Goal: Information Seeking & Learning: Compare options

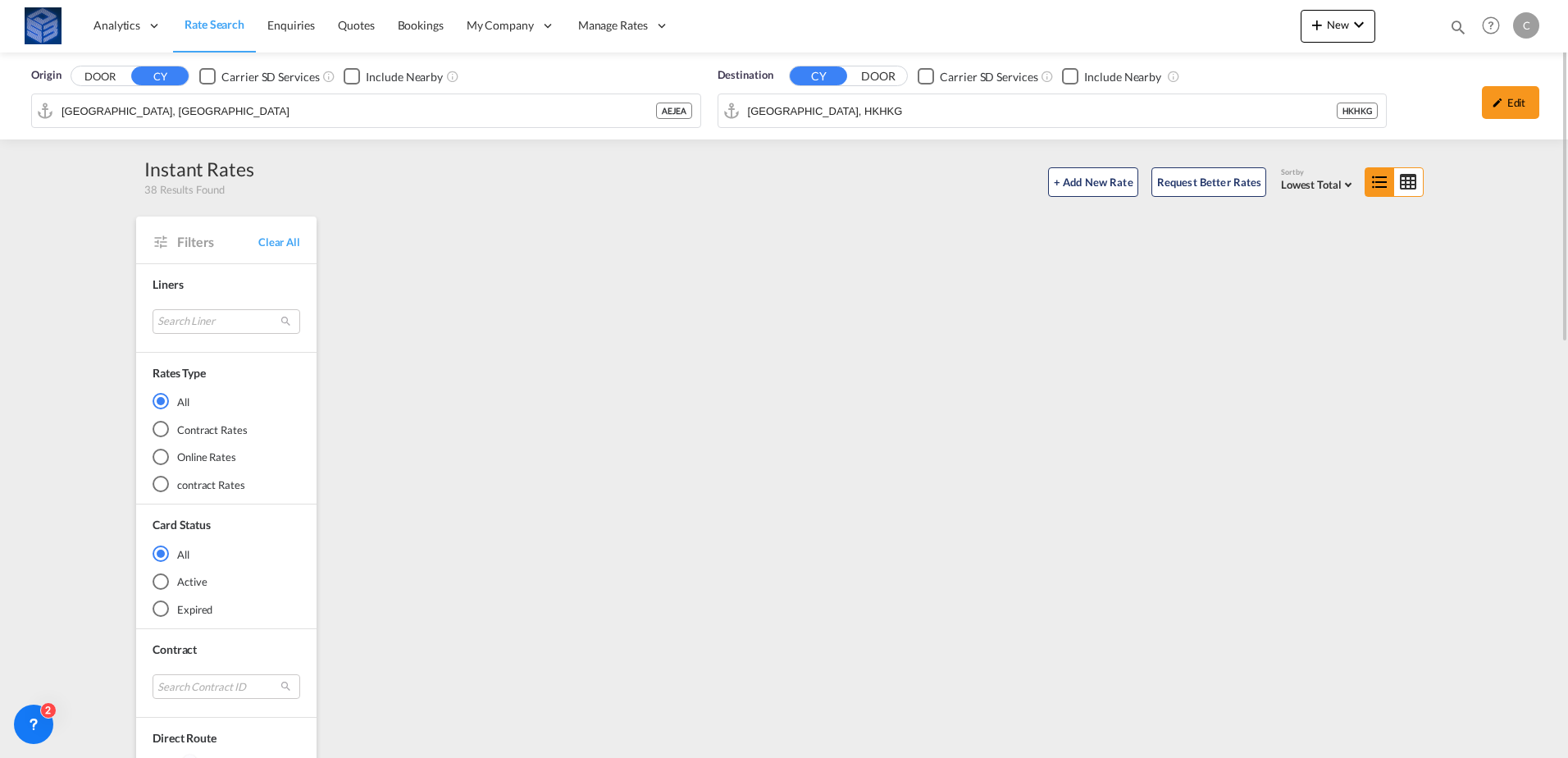
scroll to position [1230, 0]
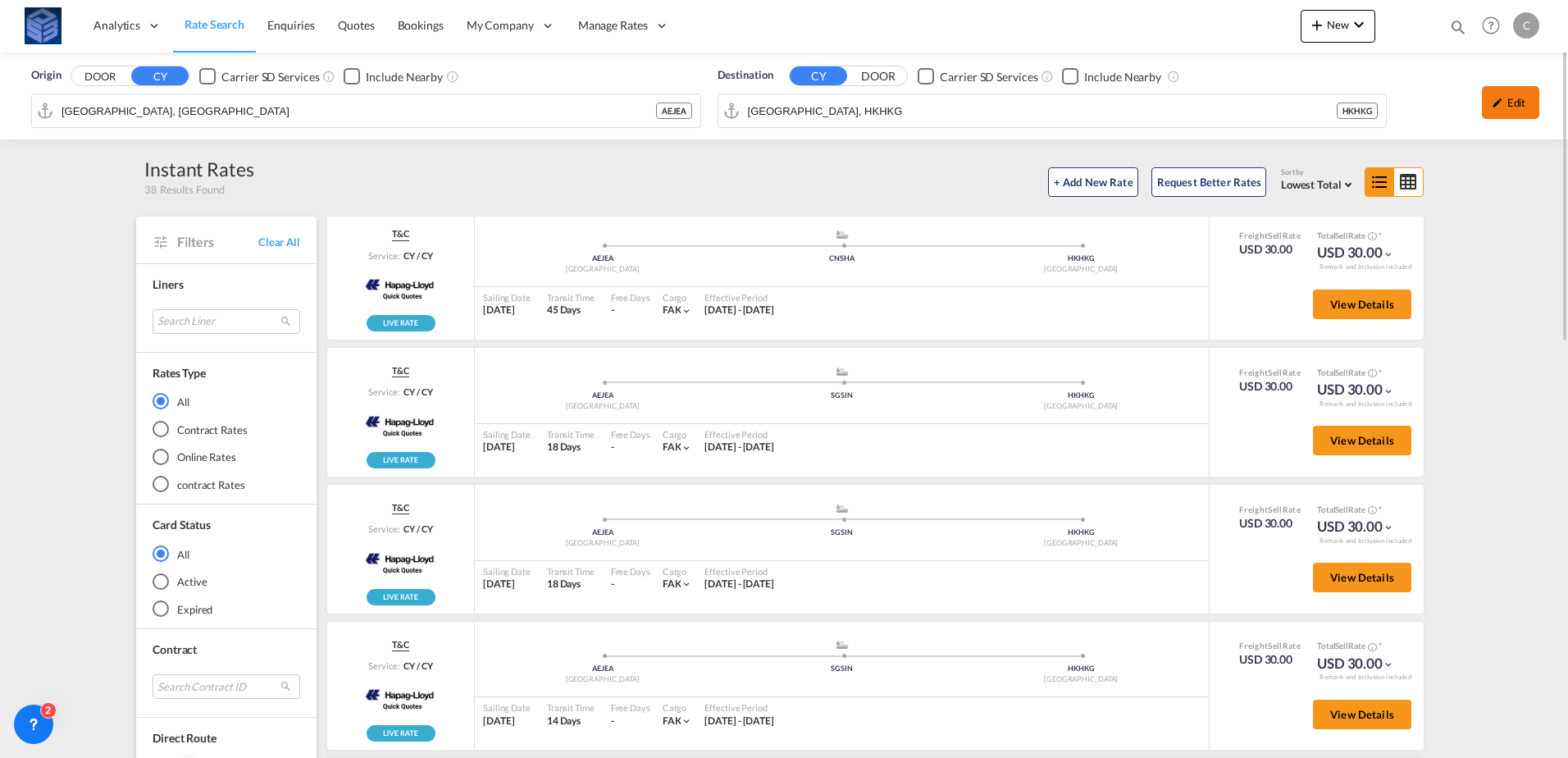
click at [1509, 101] on div "Edit" at bounding box center [1510, 102] width 57 height 33
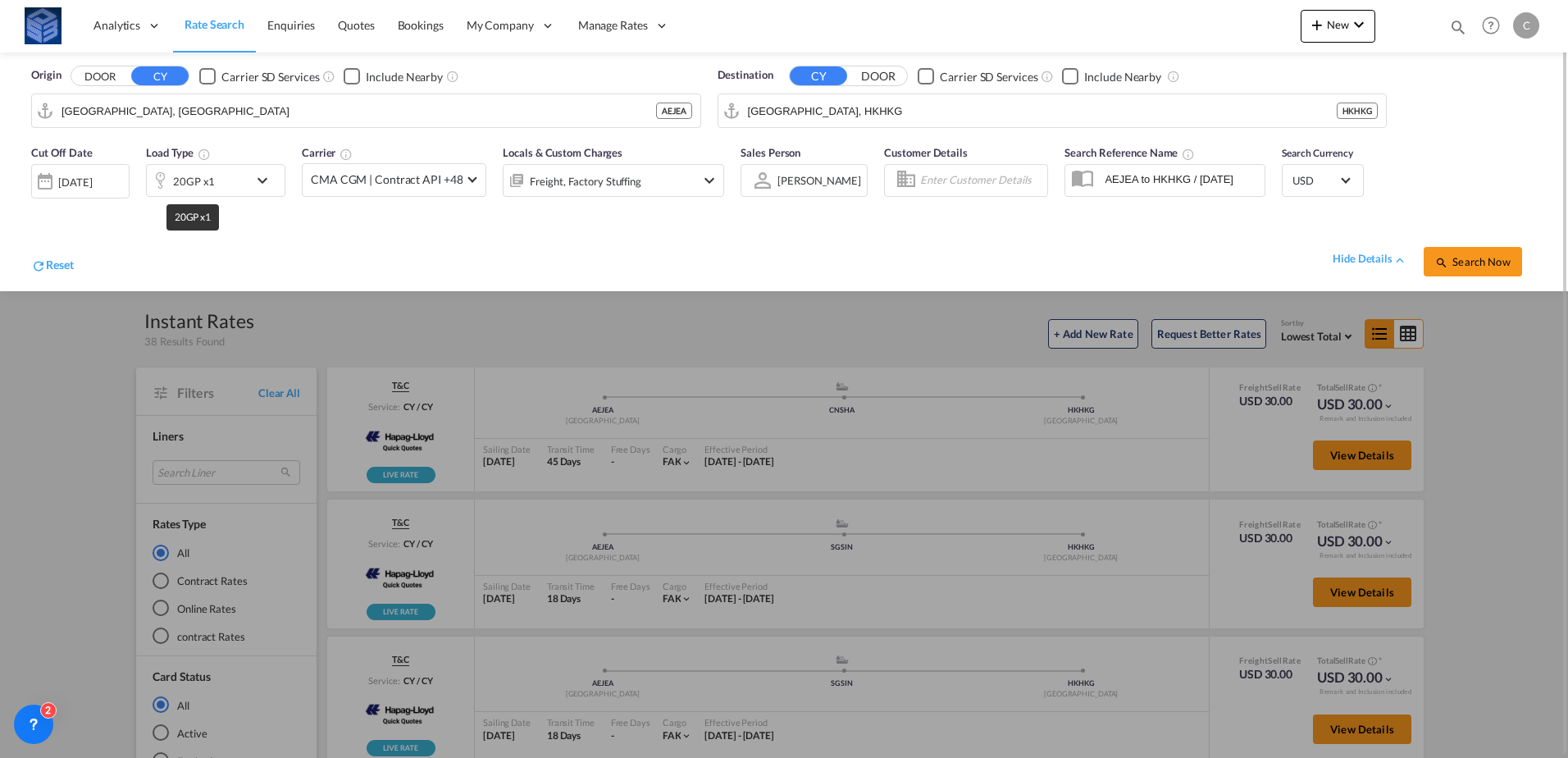
click at [206, 186] on div "20GP x1" at bounding box center [193, 181] width 42 height 23
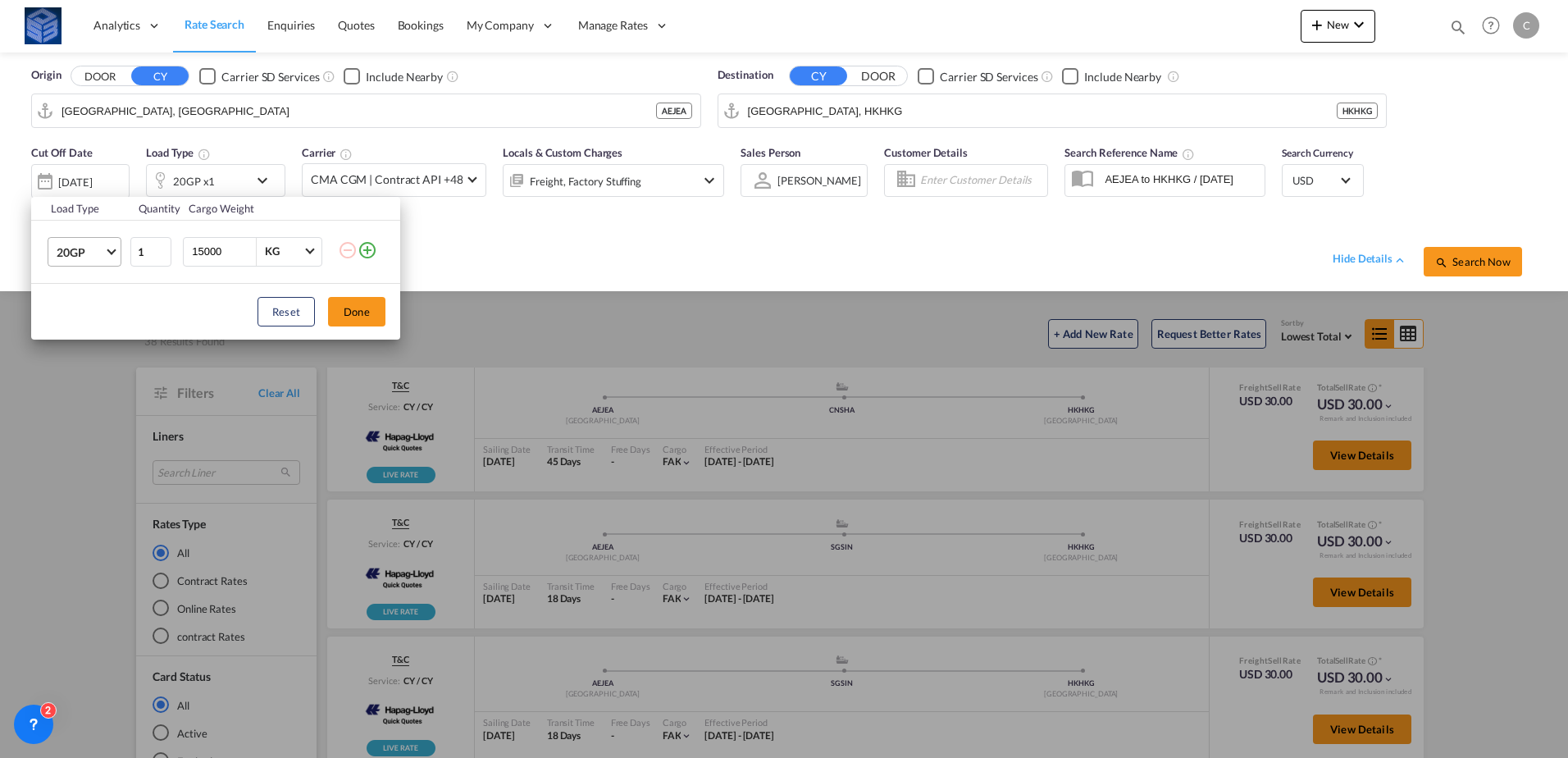
click at [93, 250] on span "20GP" at bounding box center [80, 252] width 48 height 16
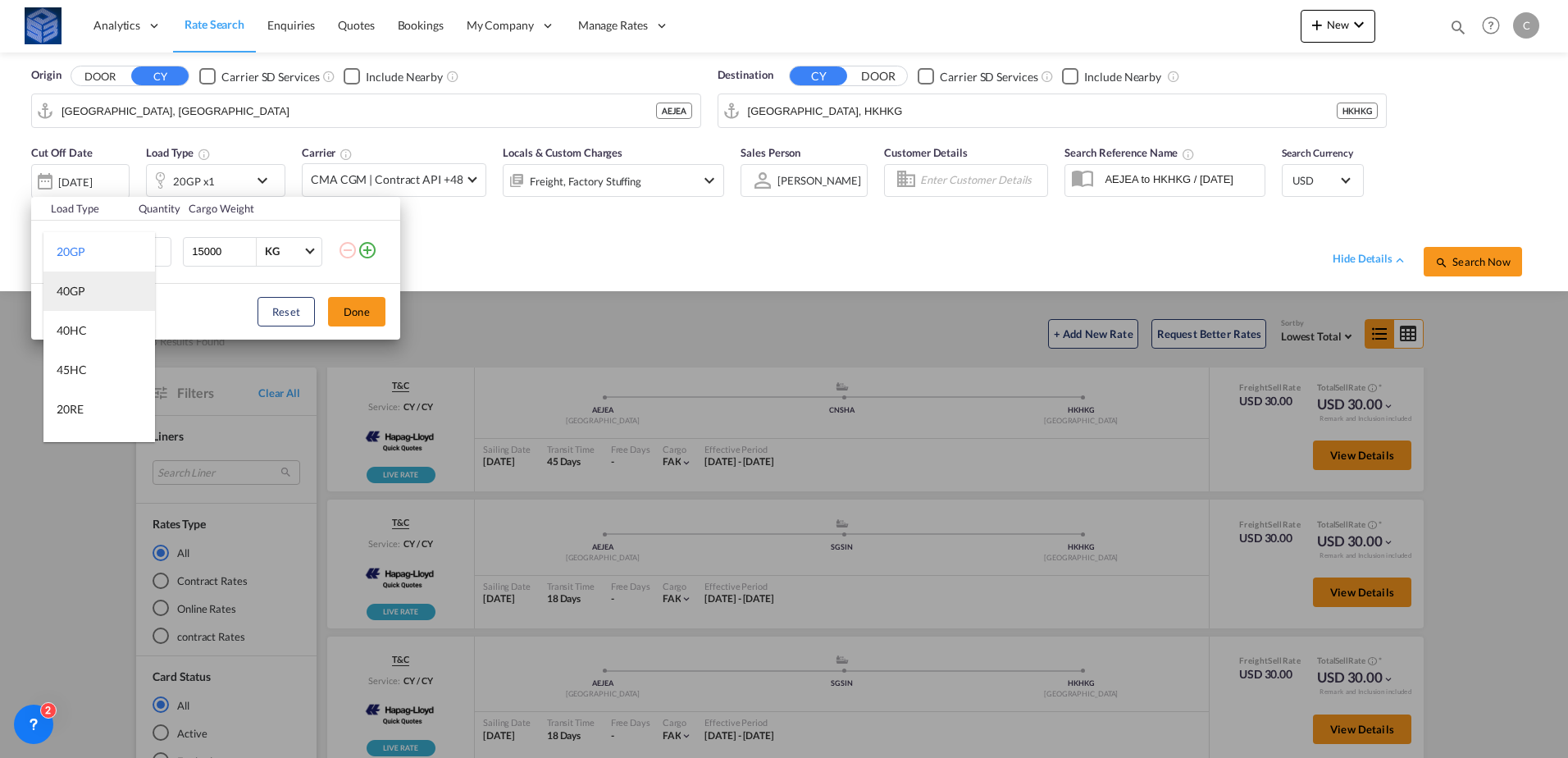
click at [82, 305] on md-option "40GP" at bounding box center [99, 291] width 112 height 39
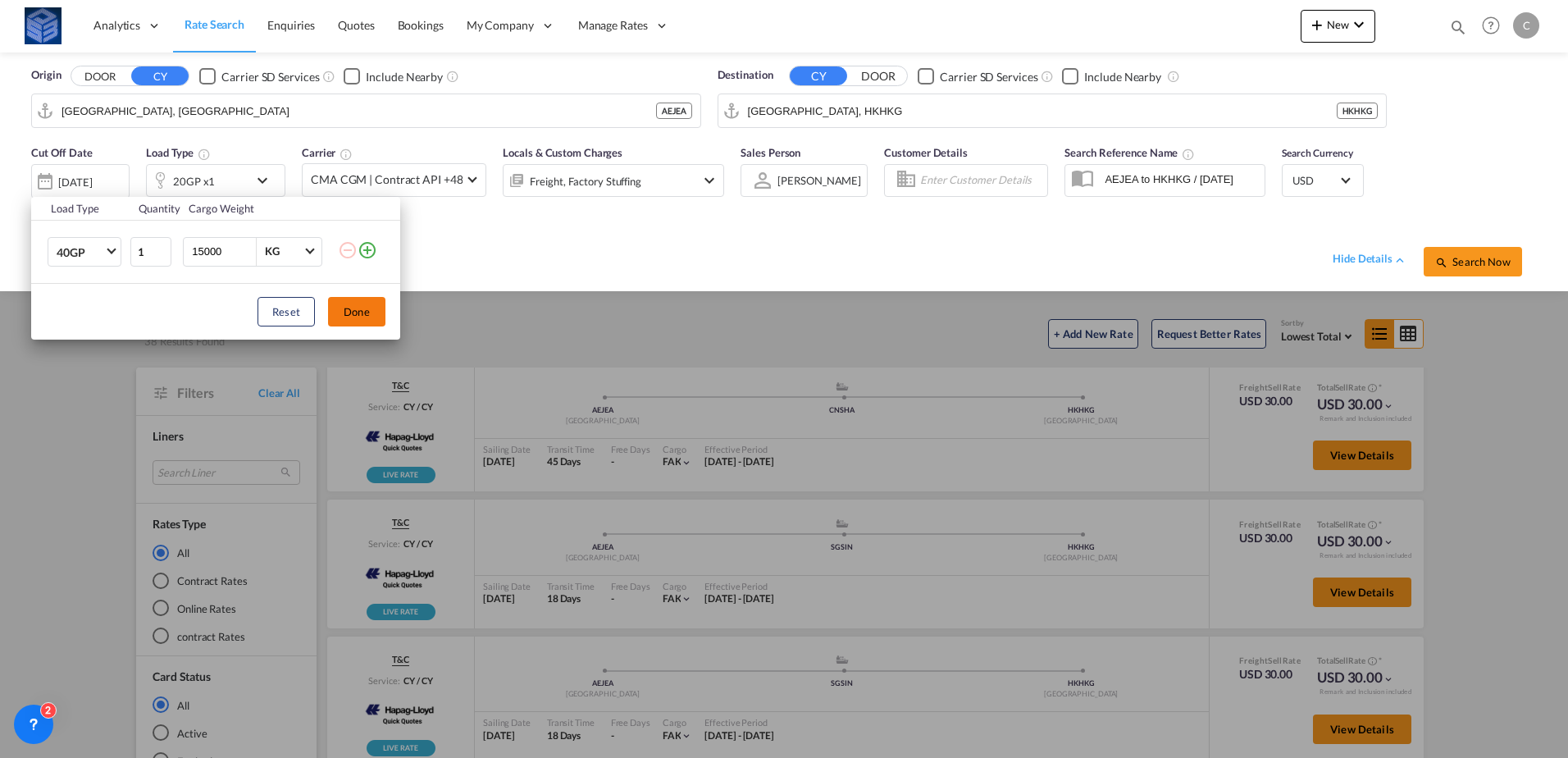
click at [371, 308] on button "Done" at bounding box center [356, 311] width 57 height 29
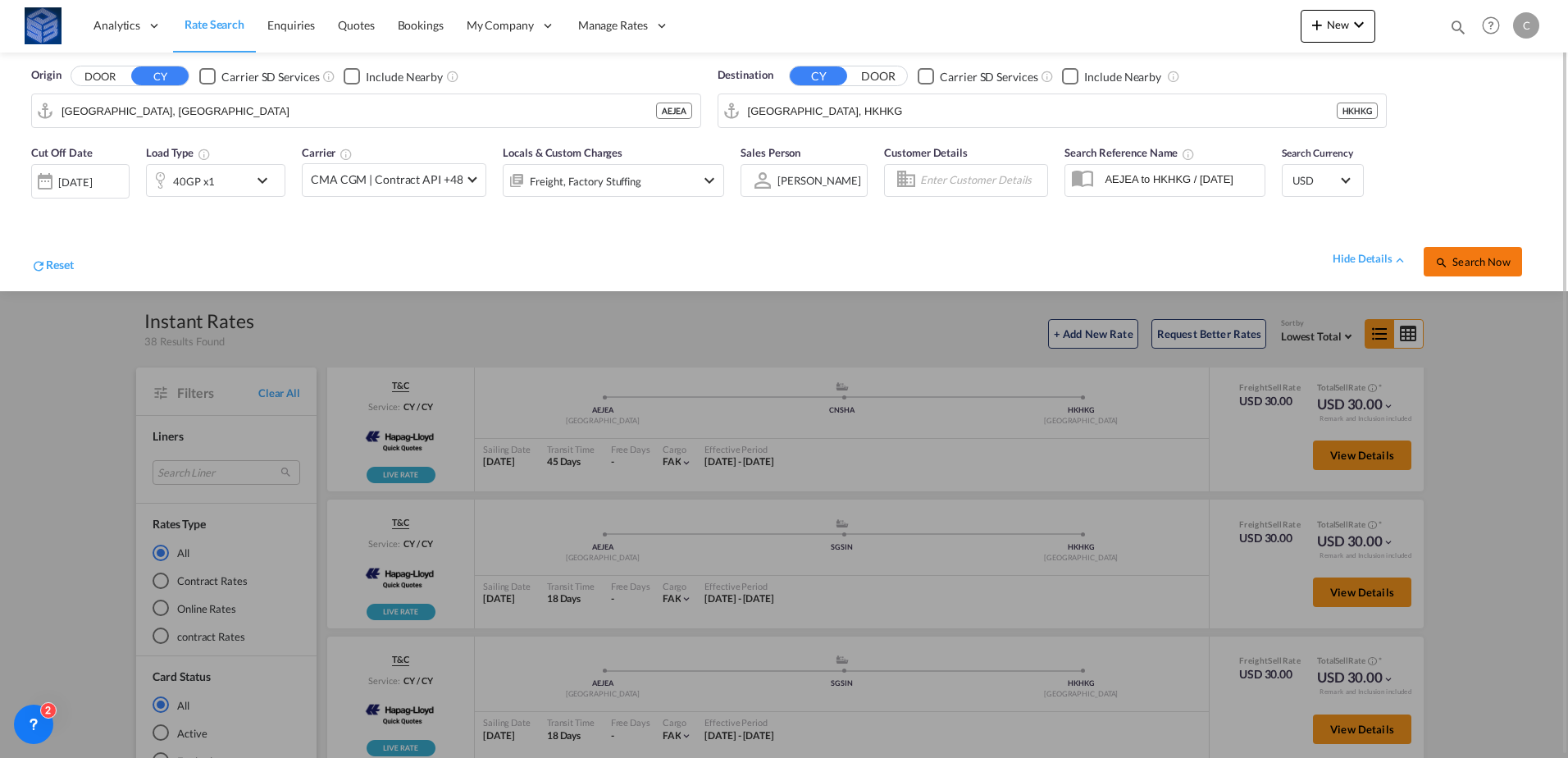
click at [1461, 258] on span "Search Now" at bounding box center [1471, 262] width 74 height 13
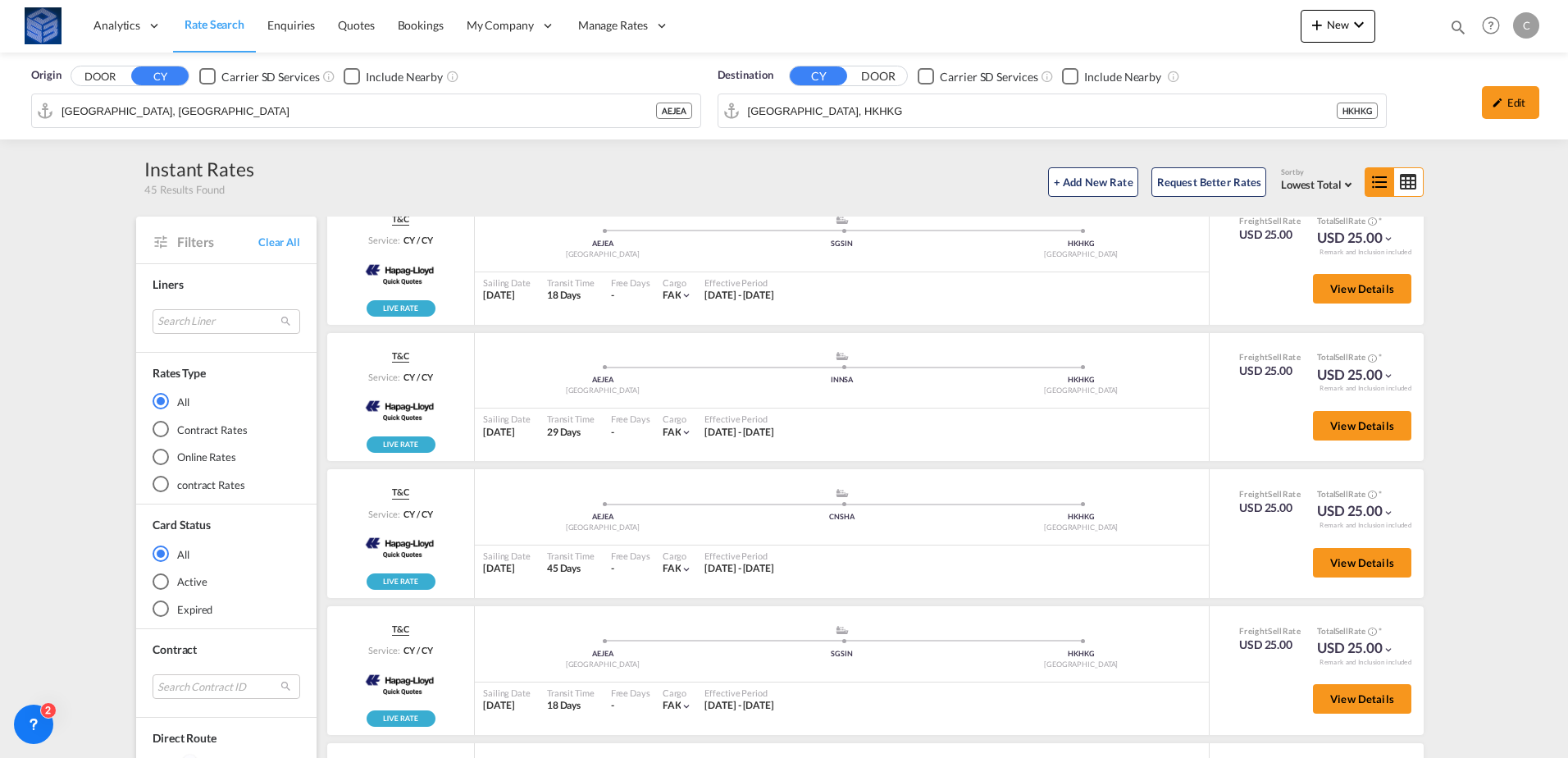
scroll to position [1804, 0]
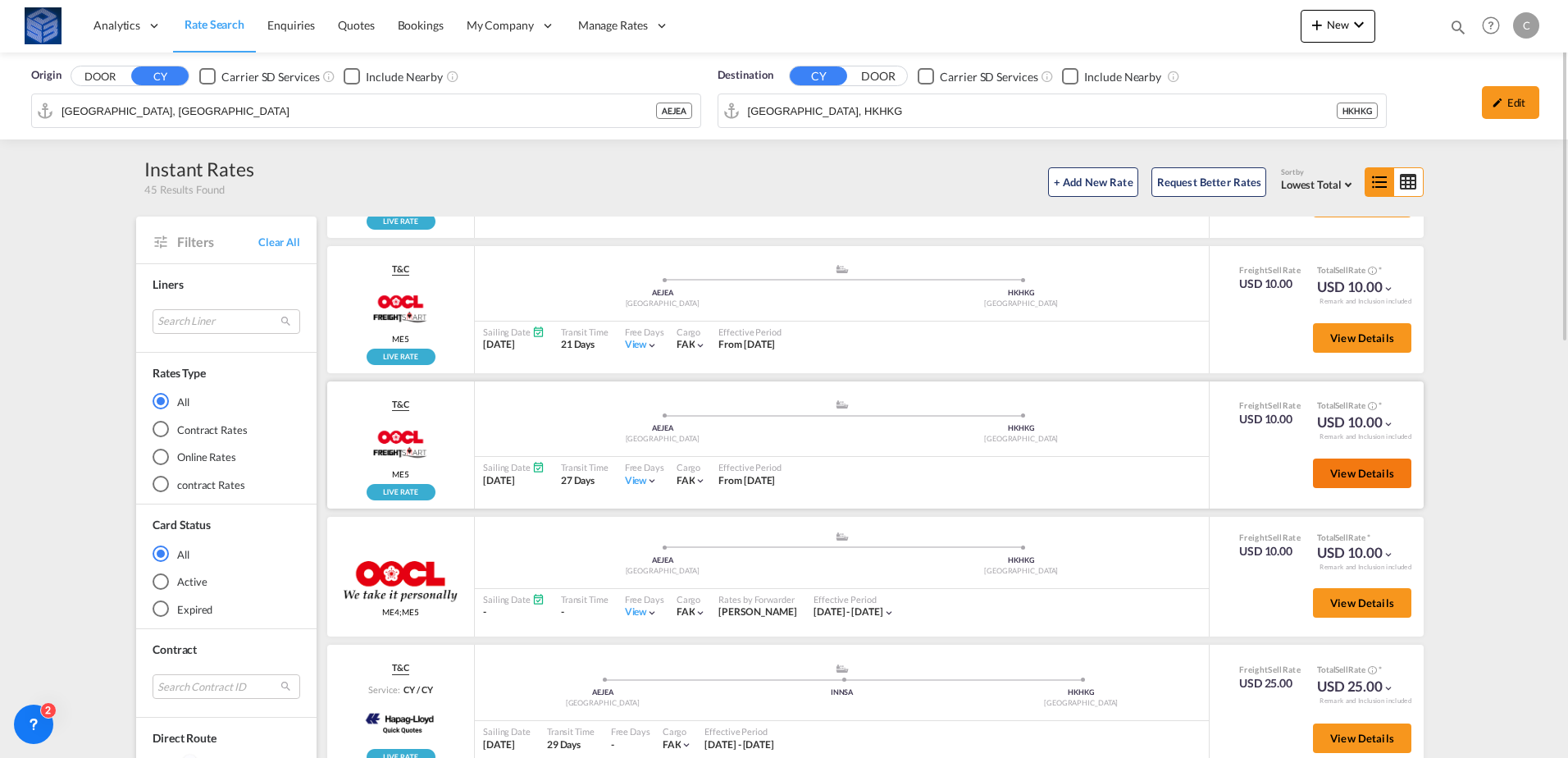
click at [1313, 470] on button "View Details" at bounding box center [1361, 472] width 99 height 29
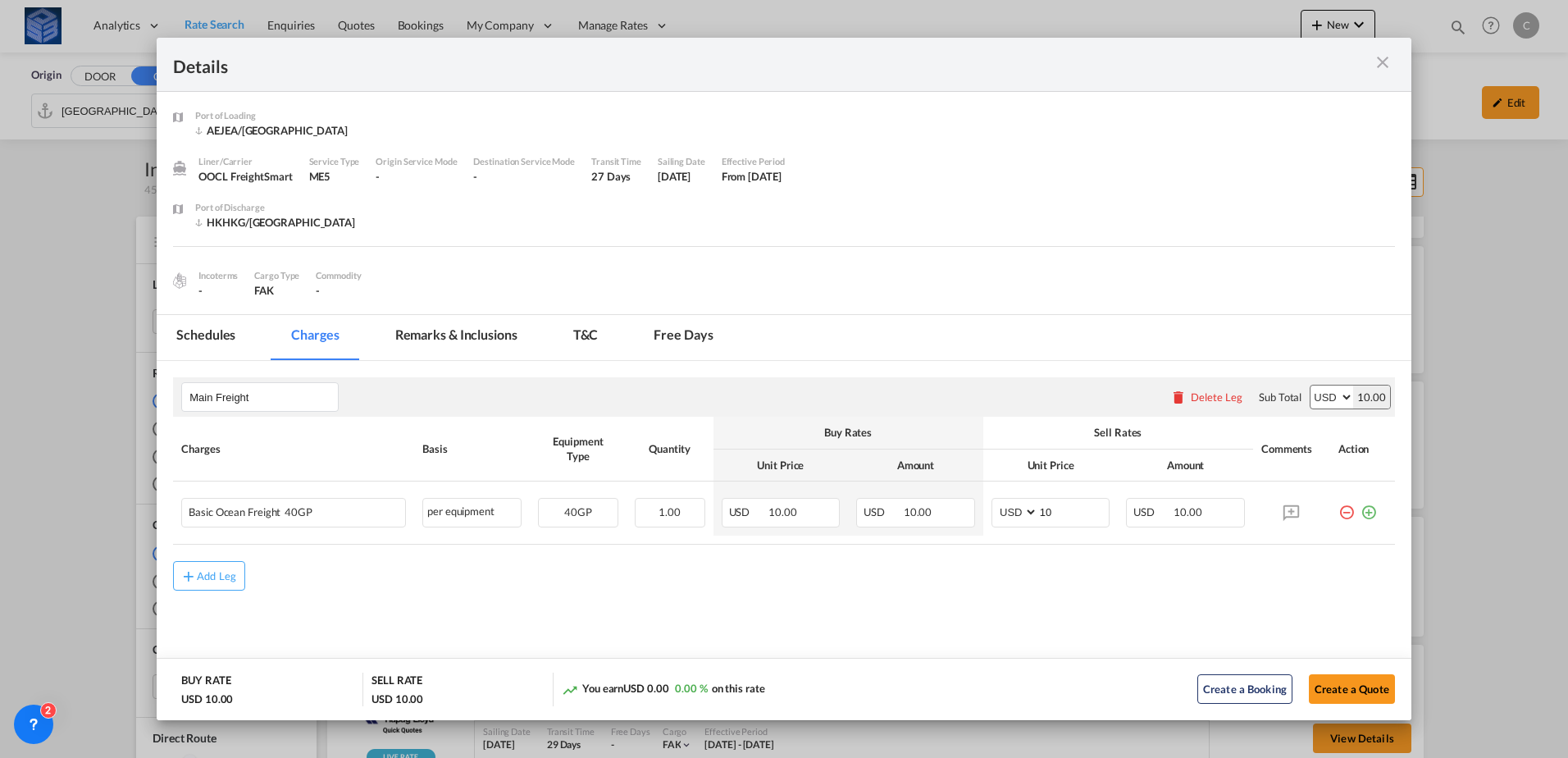
click at [655, 340] on md-tab-item "Free days" at bounding box center [683, 337] width 99 height 45
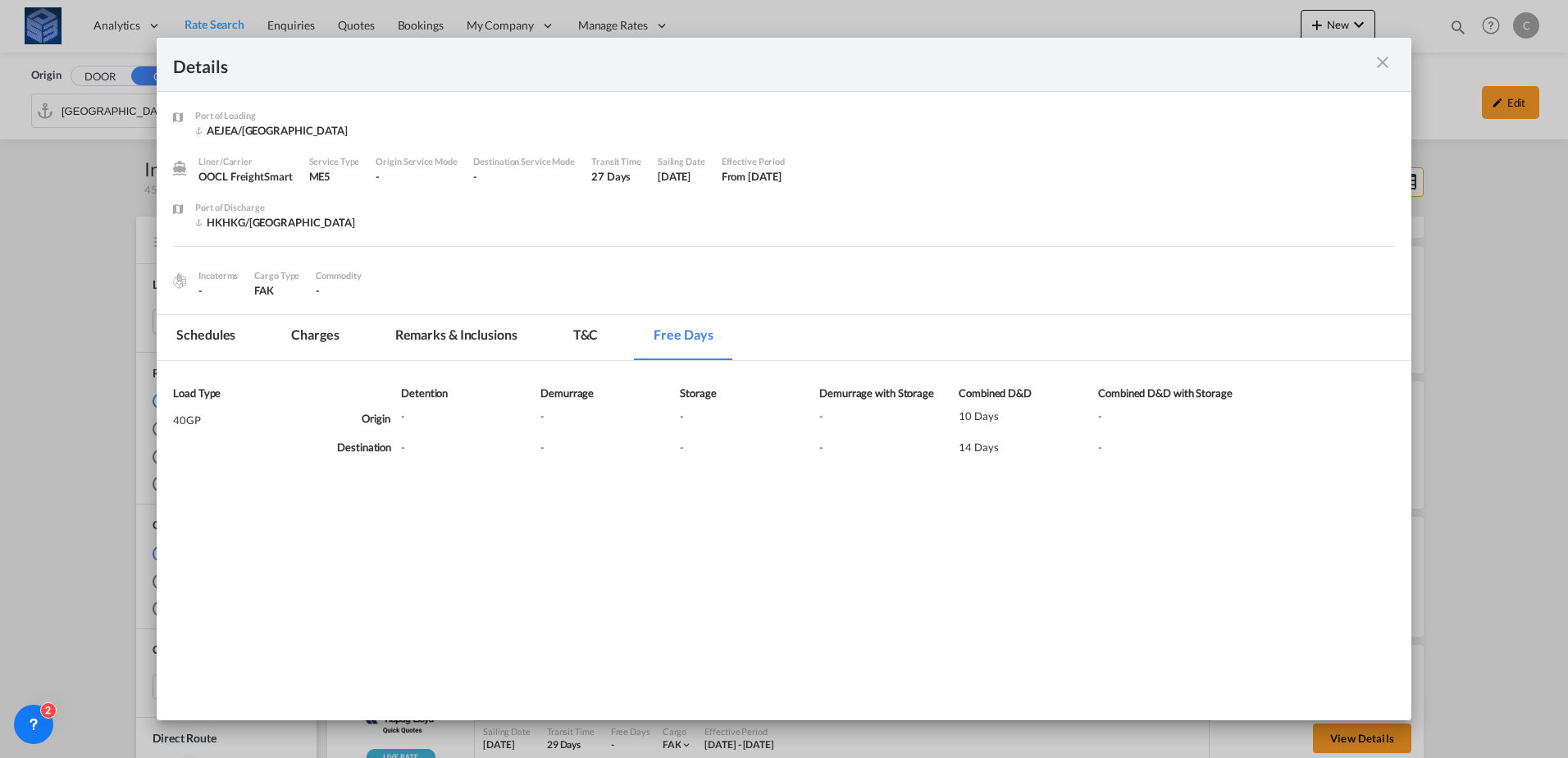
click at [1377, 68] on md-icon "icon-close m-3 fg-AAA8AD cursor" at bounding box center [1382, 62] width 20 height 20
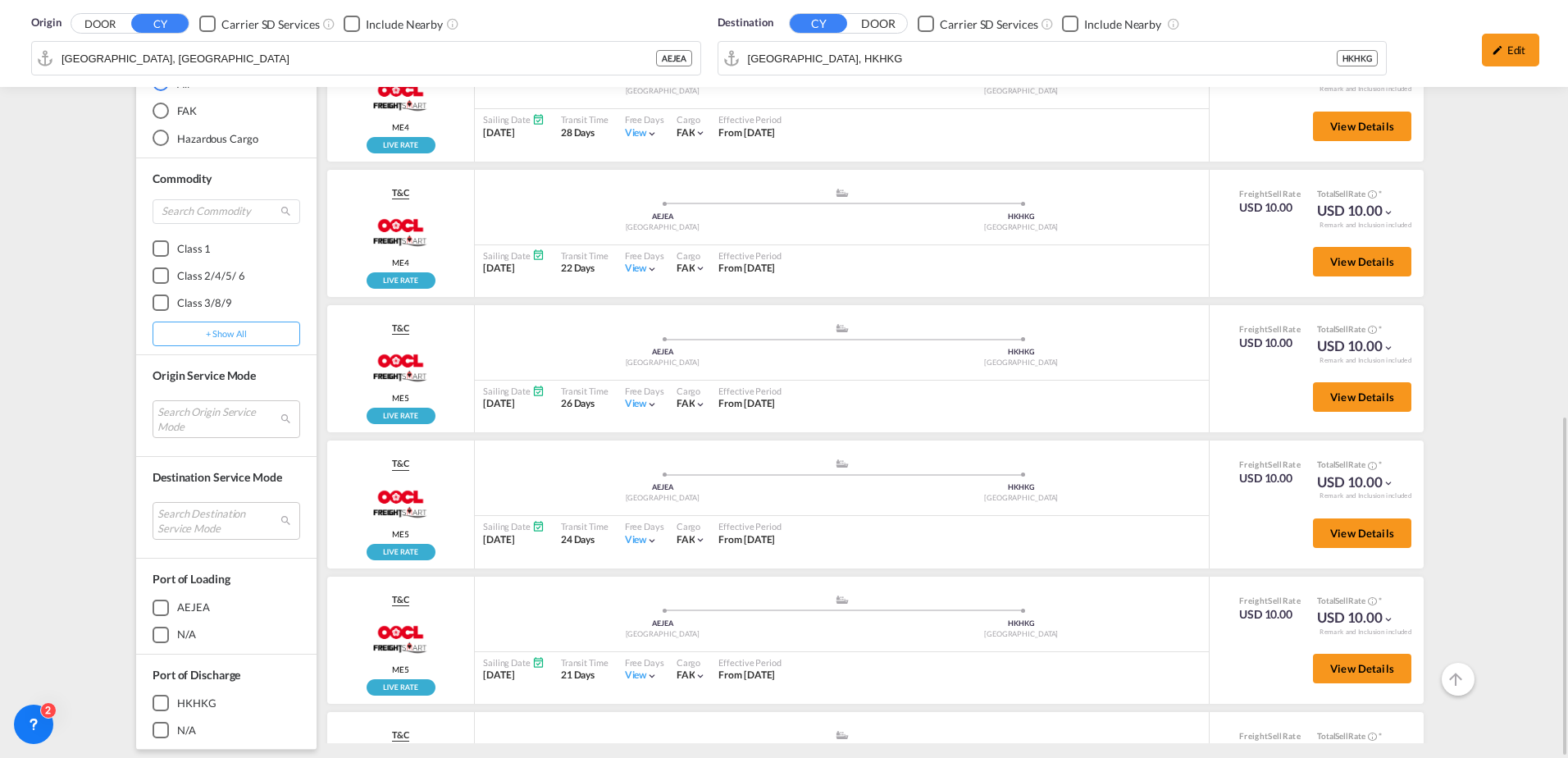
scroll to position [984, 0]
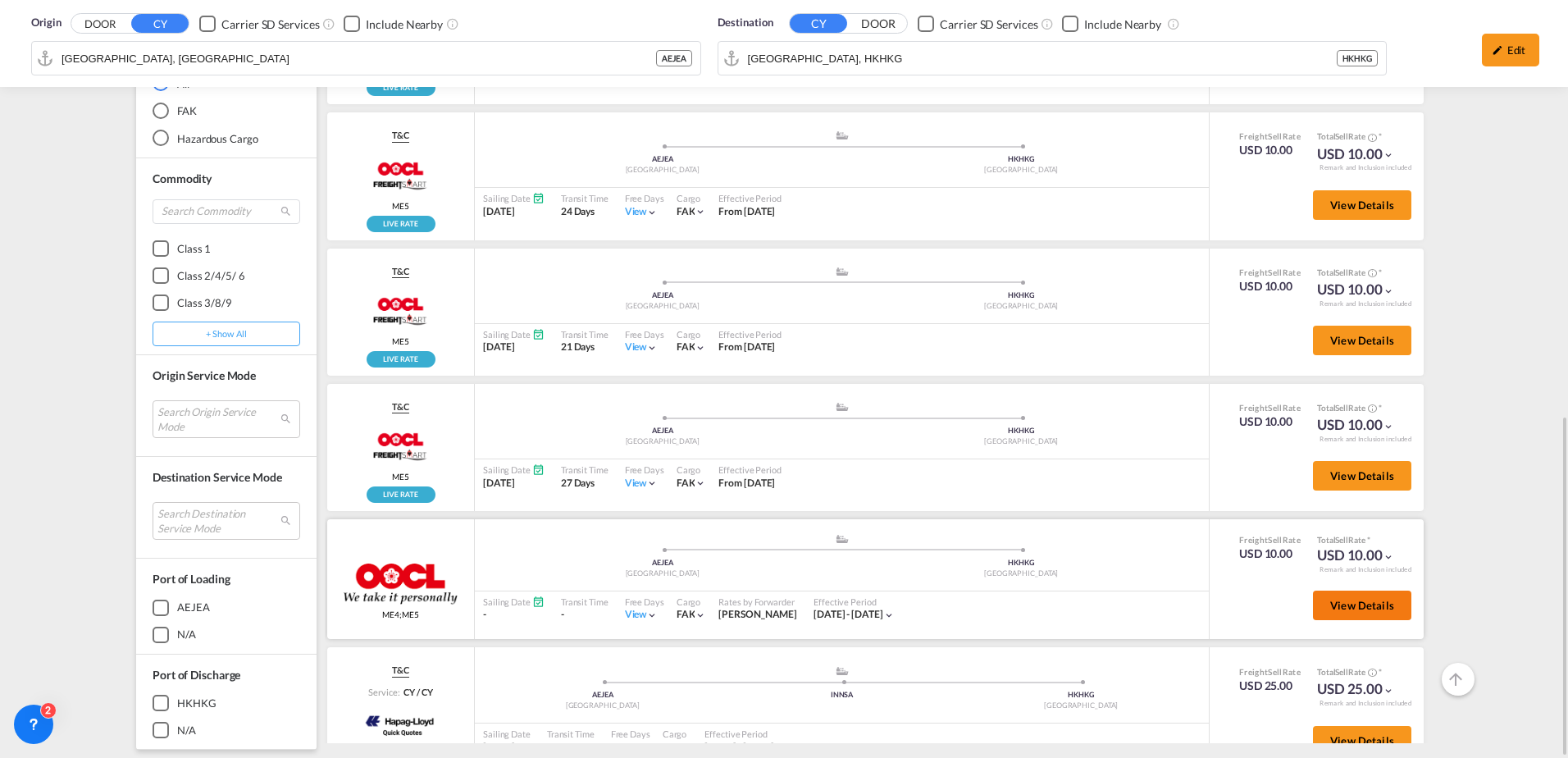
click at [1332, 608] on span "View Details" at bounding box center [1362, 606] width 64 height 13
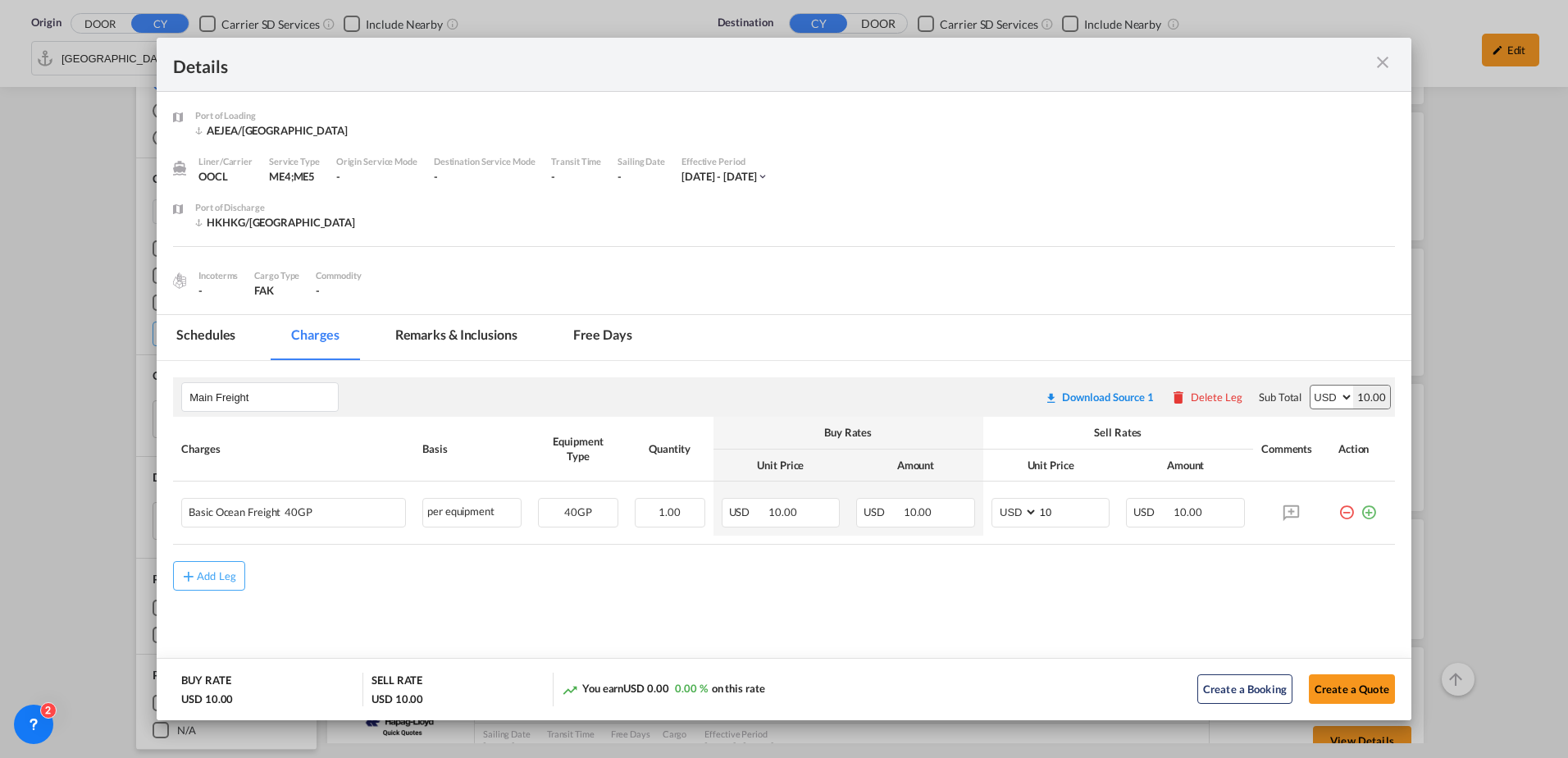
click at [587, 344] on md-tab-item "Free days" at bounding box center [603, 337] width 99 height 45
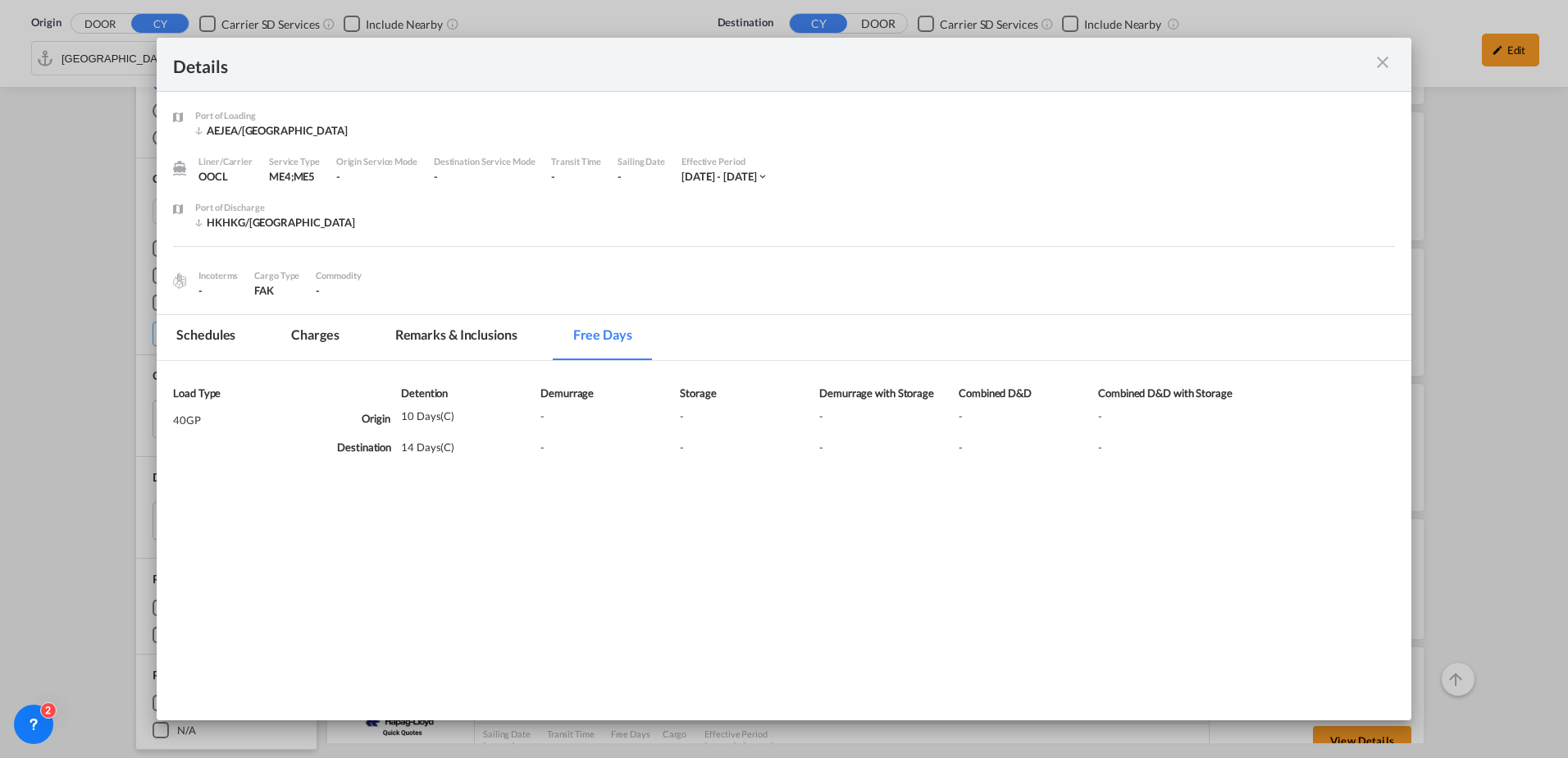
click at [1380, 62] on md-icon "icon-close m-3 fg-AAA8AD cursor" at bounding box center [1382, 62] width 20 height 20
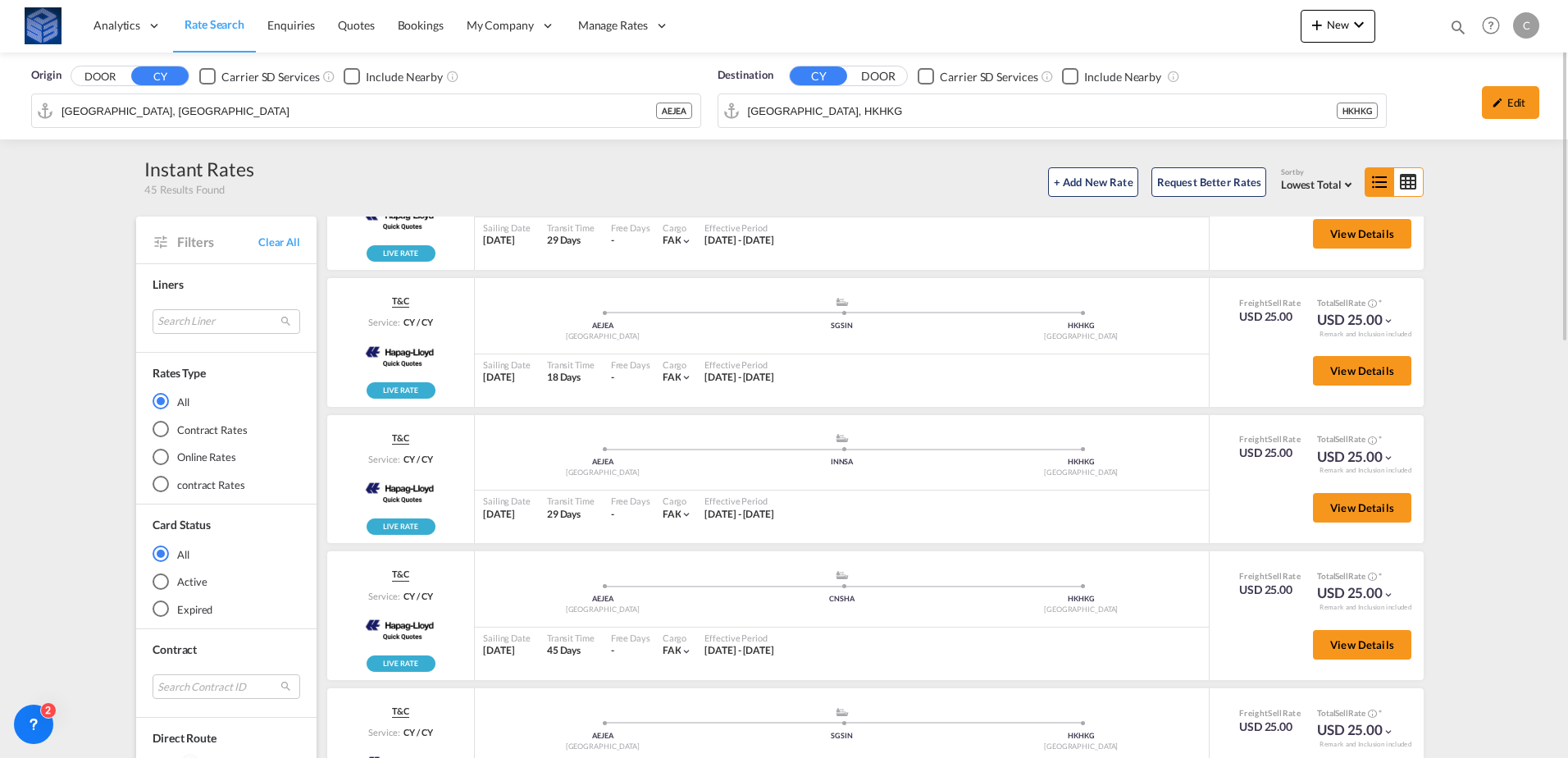
scroll to position [2215, 0]
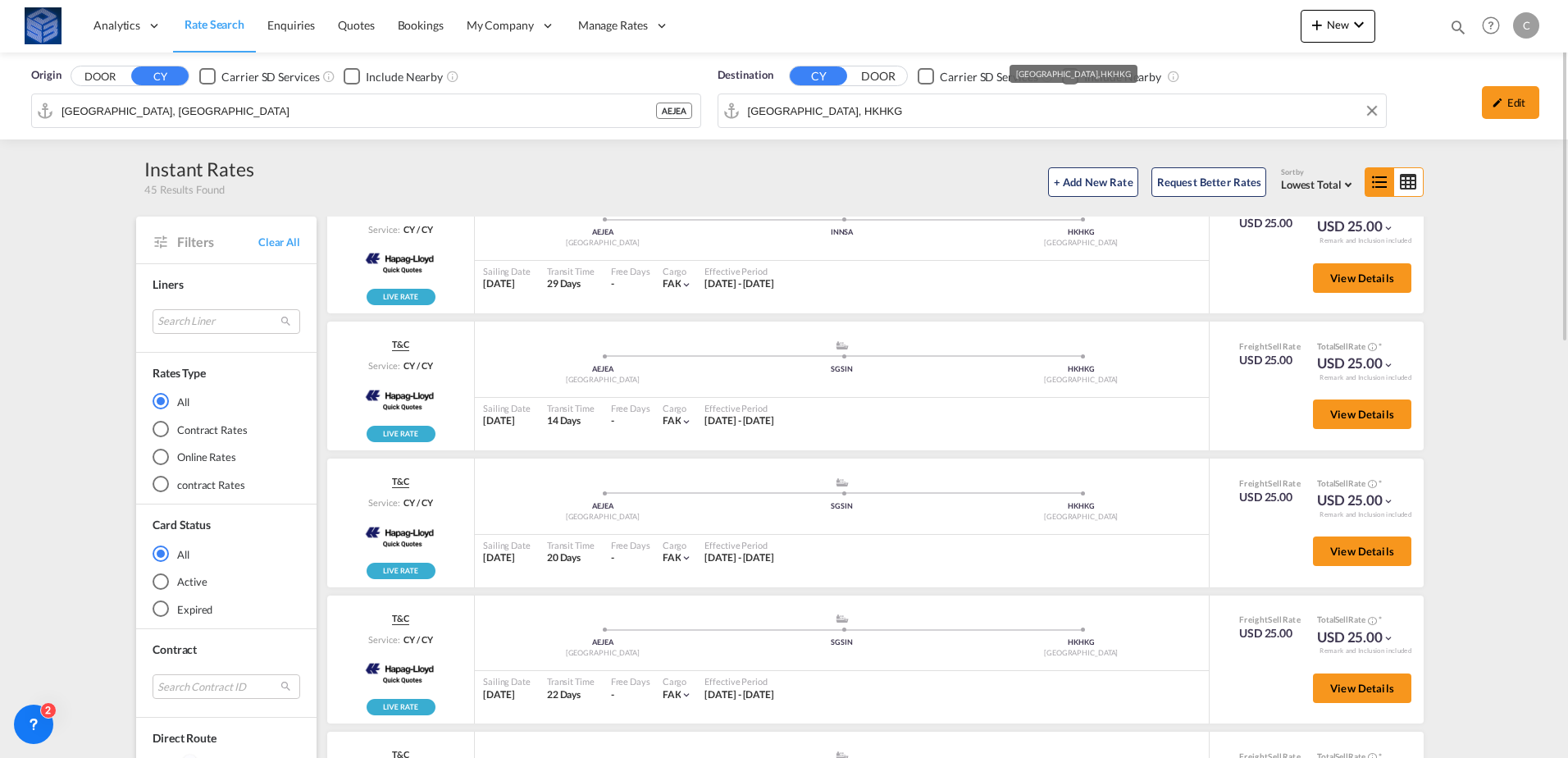
click at [945, 103] on div "Origin DOOR CY Carrier SD Services Include Nearby [GEOGRAPHIC_DATA], AEJEA AEJE…" at bounding box center [784, 96] width 1568 height 87
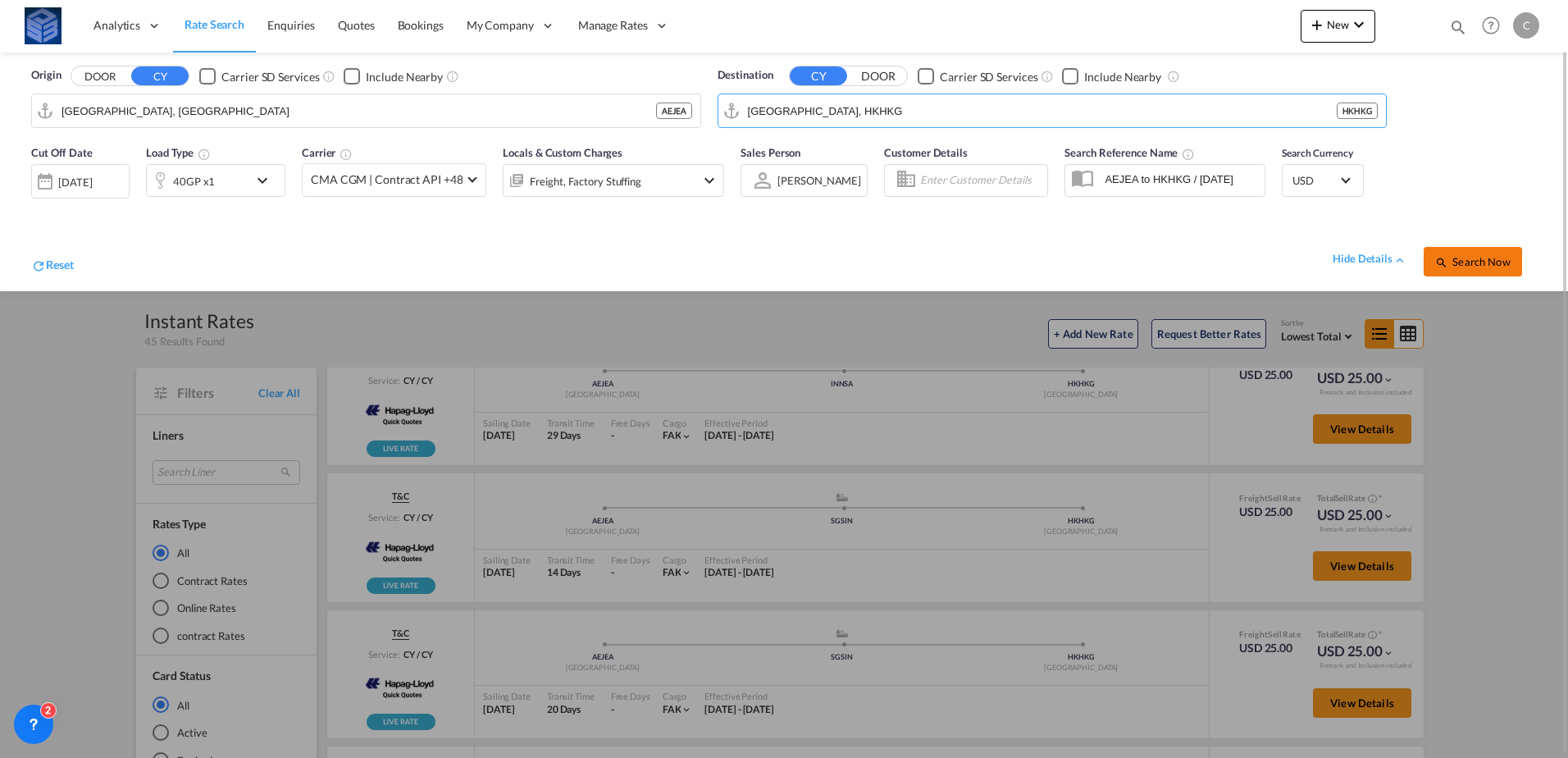
click at [1476, 258] on span "Search Now" at bounding box center [1471, 262] width 74 height 13
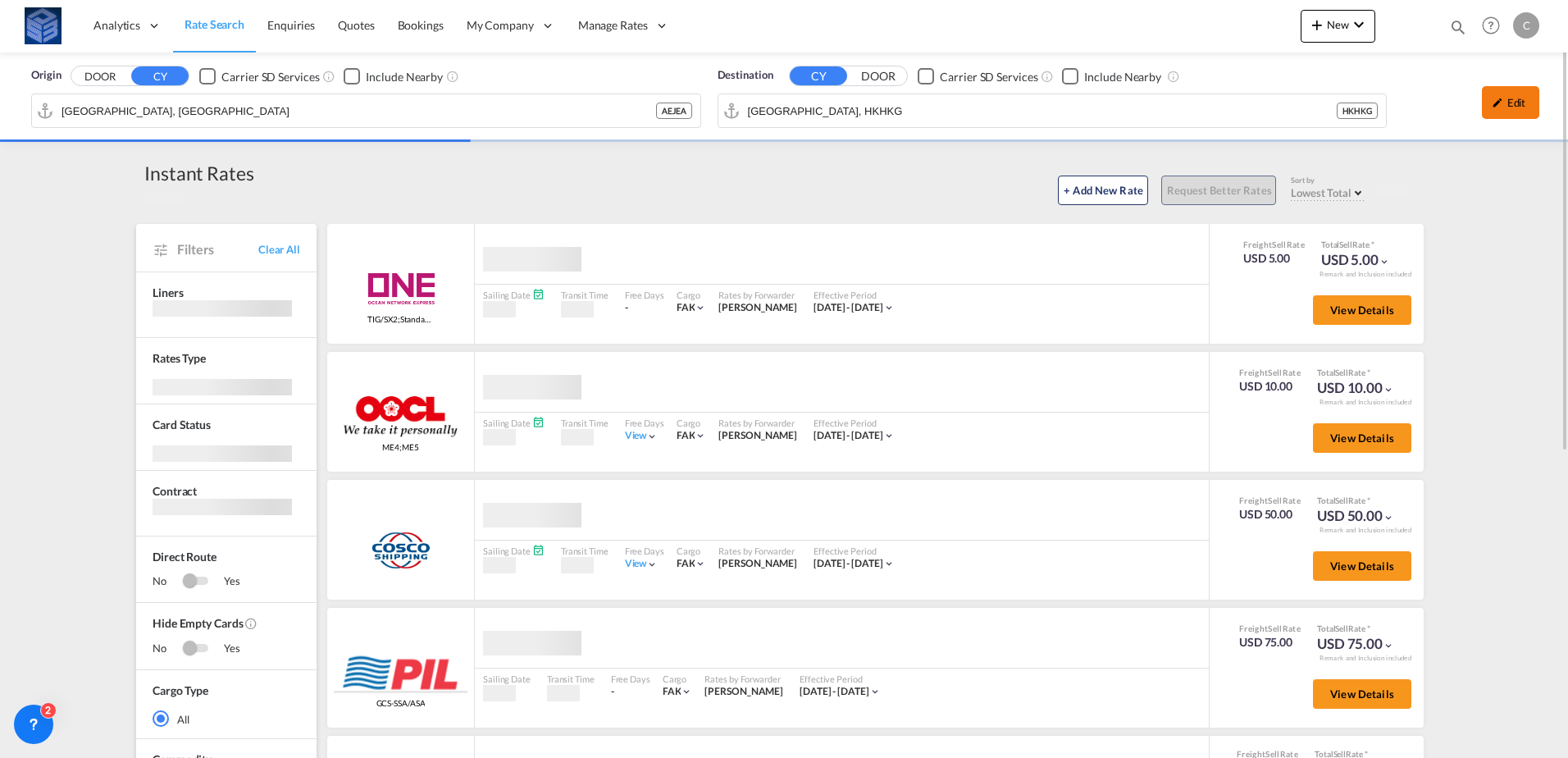
click at [1513, 107] on div "Edit" at bounding box center [1510, 102] width 57 height 33
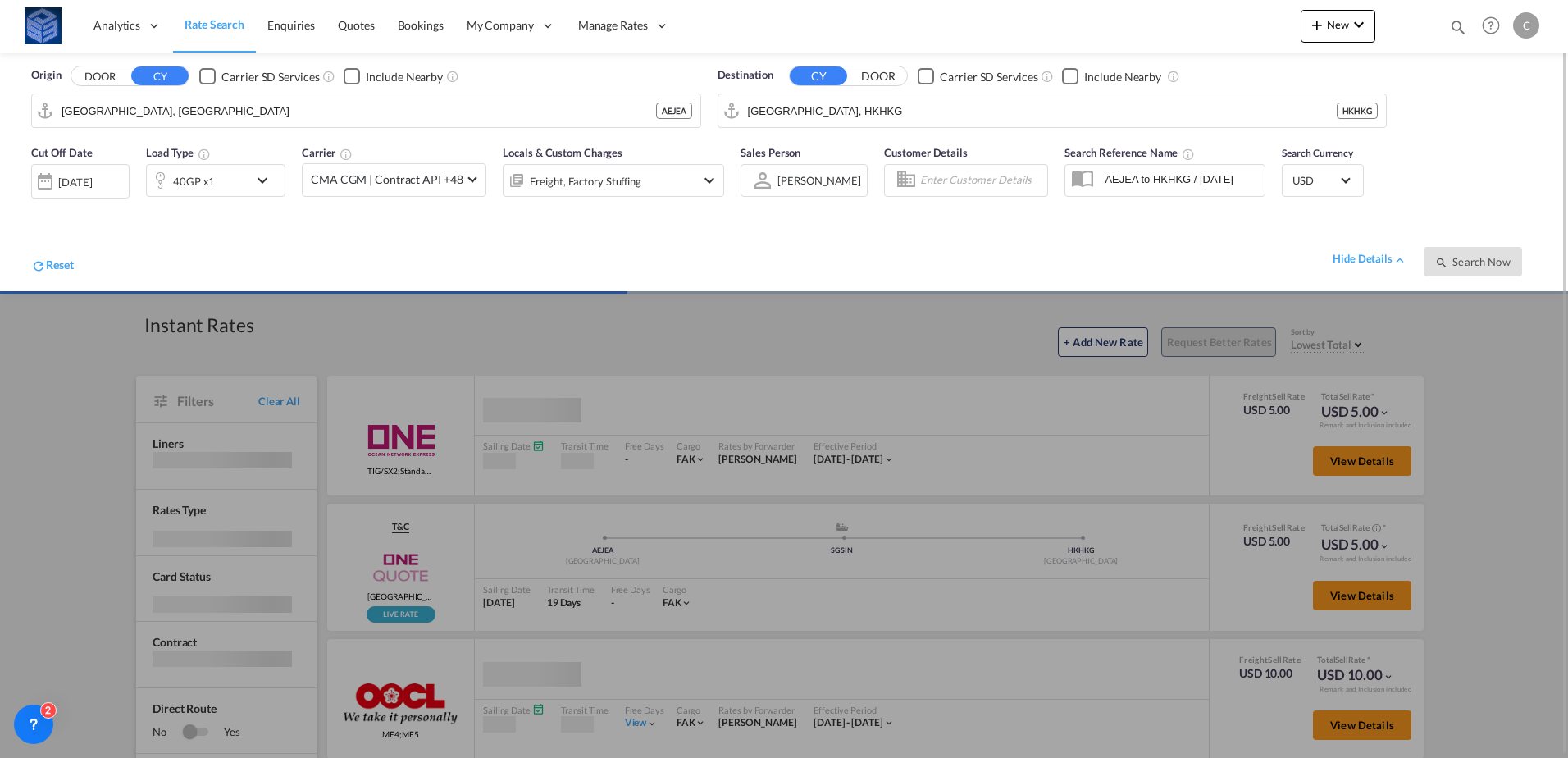
click at [243, 185] on div "40GP x1" at bounding box center [197, 180] width 101 height 33
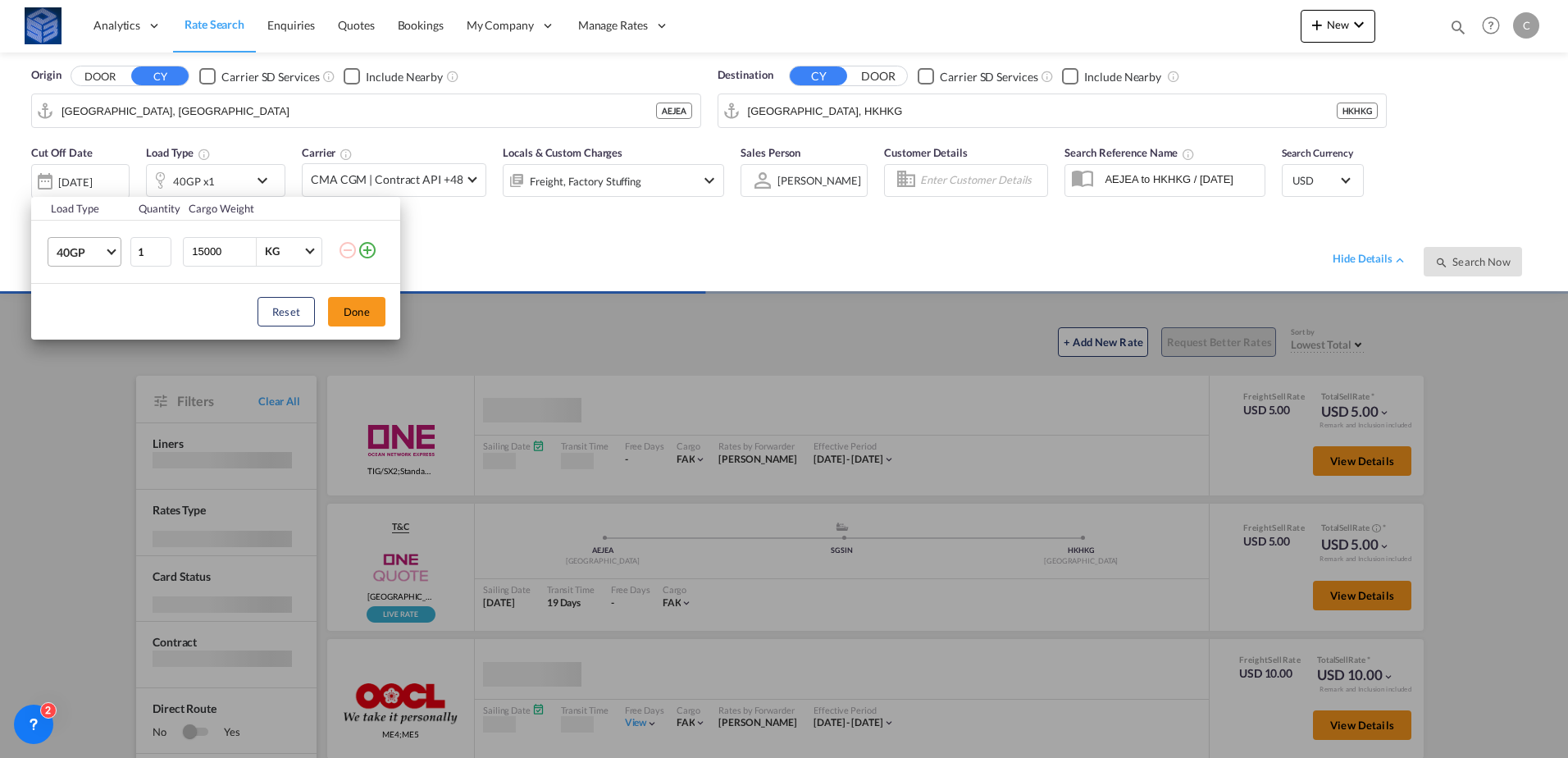
click at [92, 242] on md-select-value "40GP" at bounding box center [88, 252] width 66 height 28
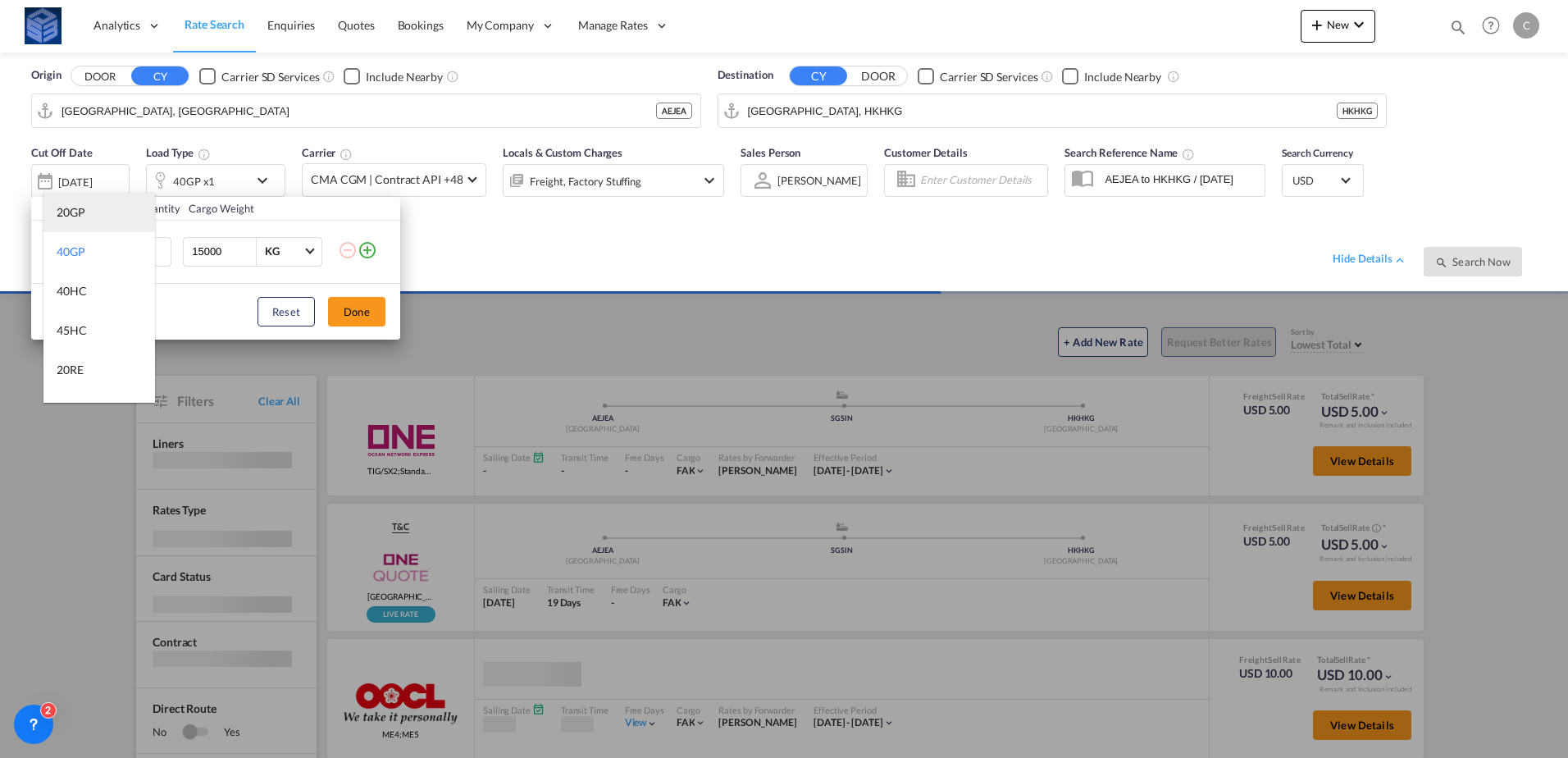
click at [79, 217] on div "20GP" at bounding box center [70, 211] width 29 height 16
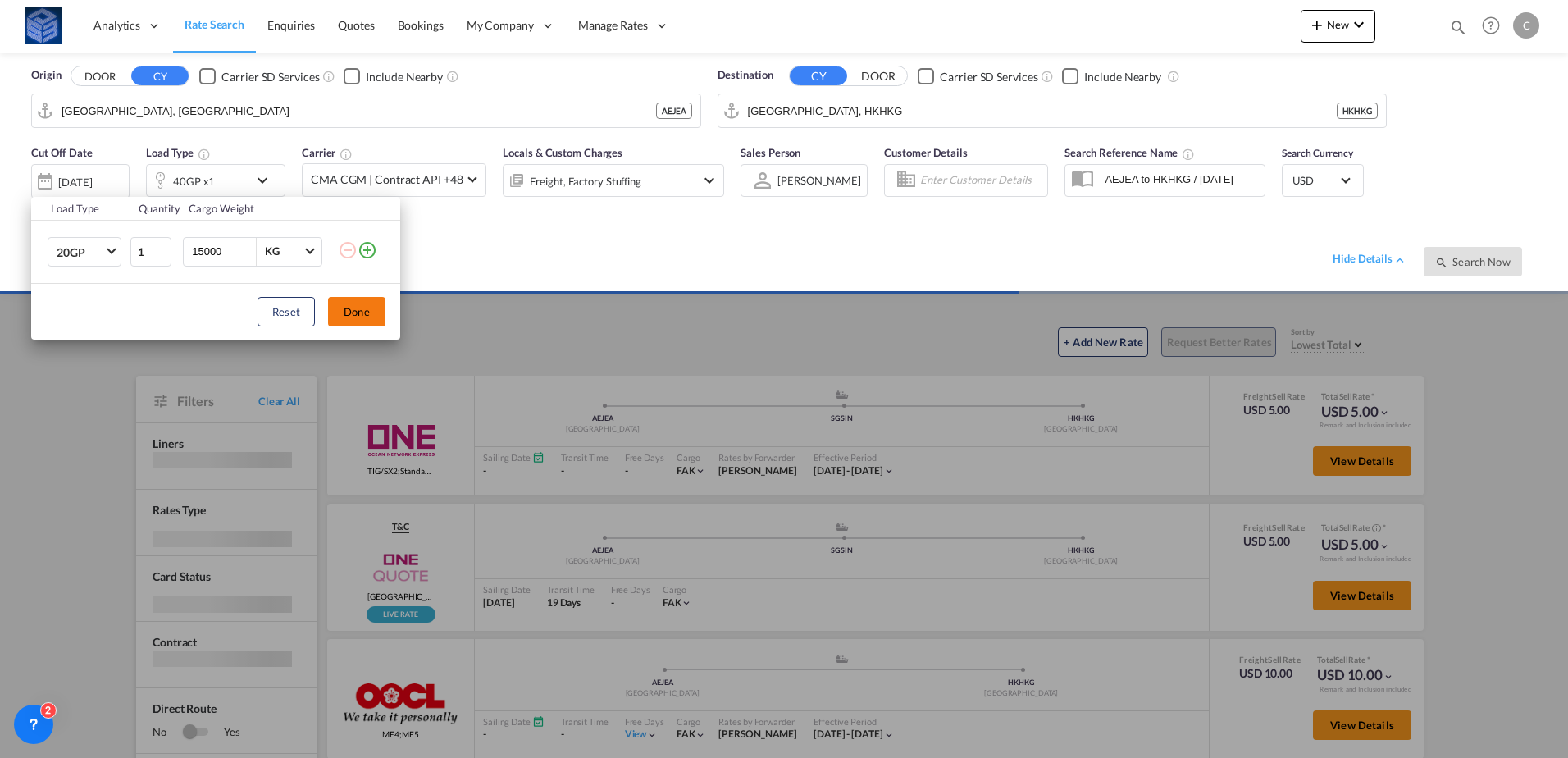
click at [373, 308] on button "Done" at bounding box center [356, 311] width 57 height 29
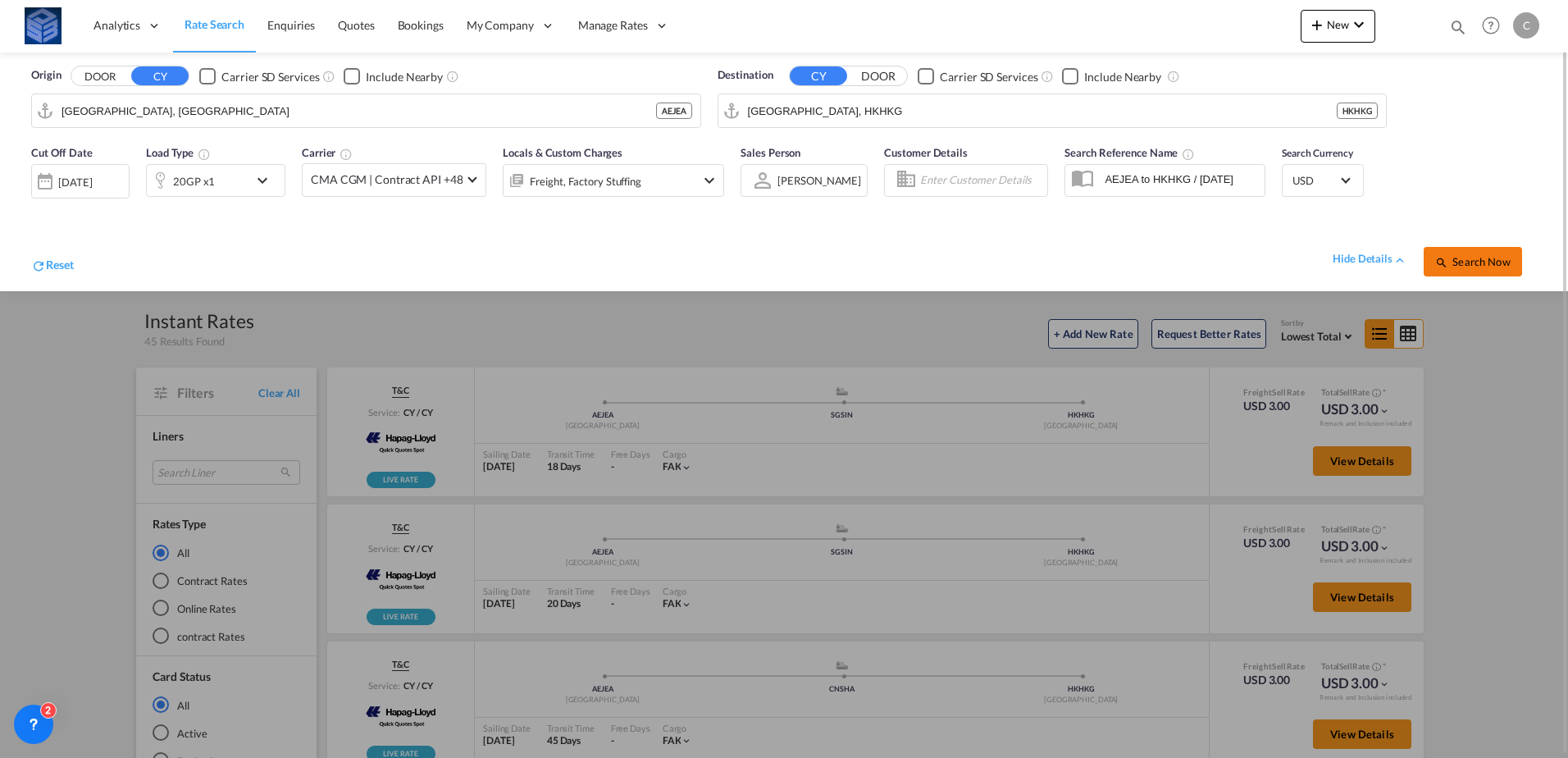
click at [1442, 256] on md-icon "icon-magnify" at bounding box center [1441, 263] width 13 height 13
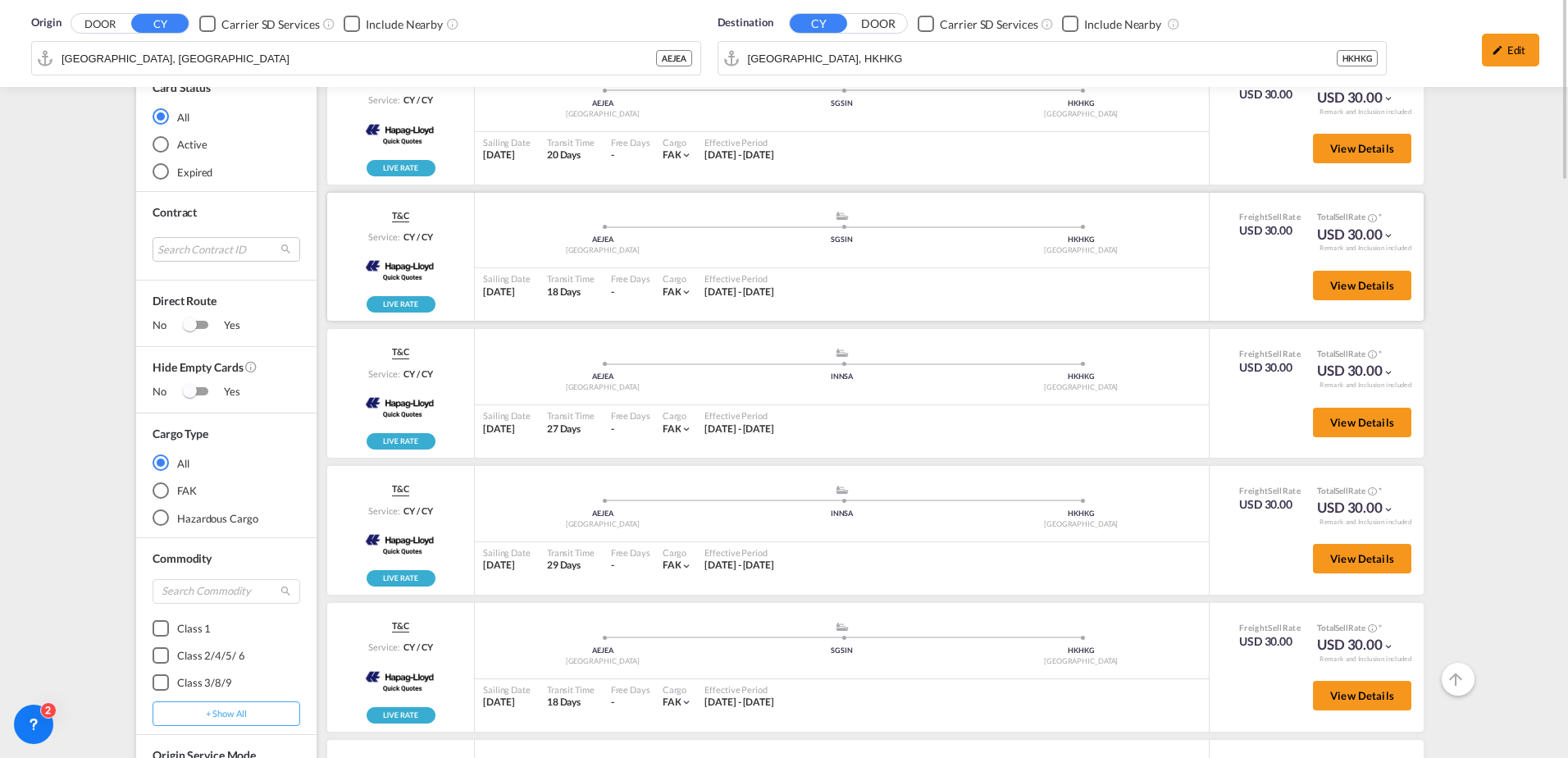
scroll to position [109, 0]
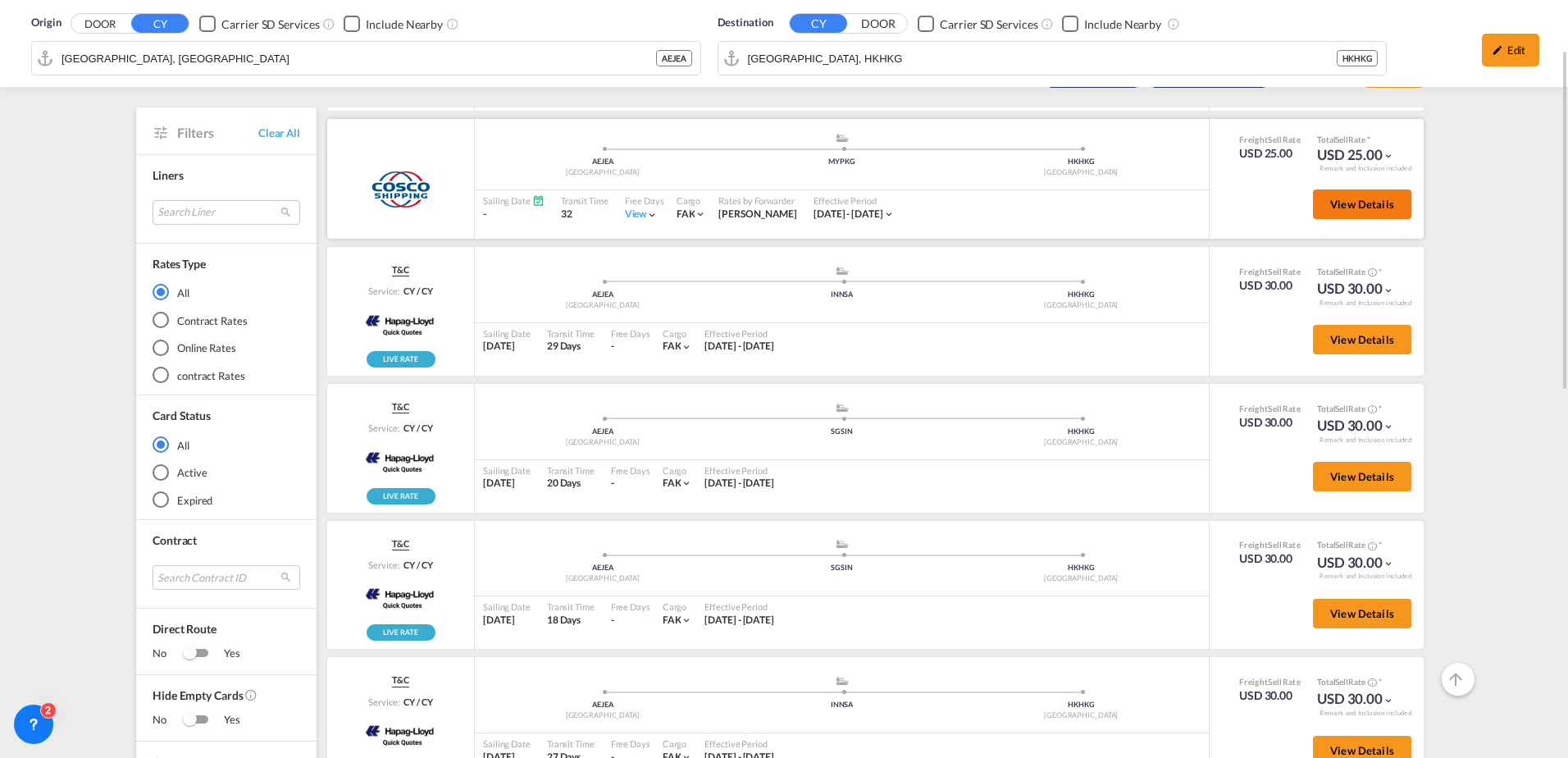
click at [1391, 196] on button "View Details" at bounding box center [1361, 204] width 99 height 29
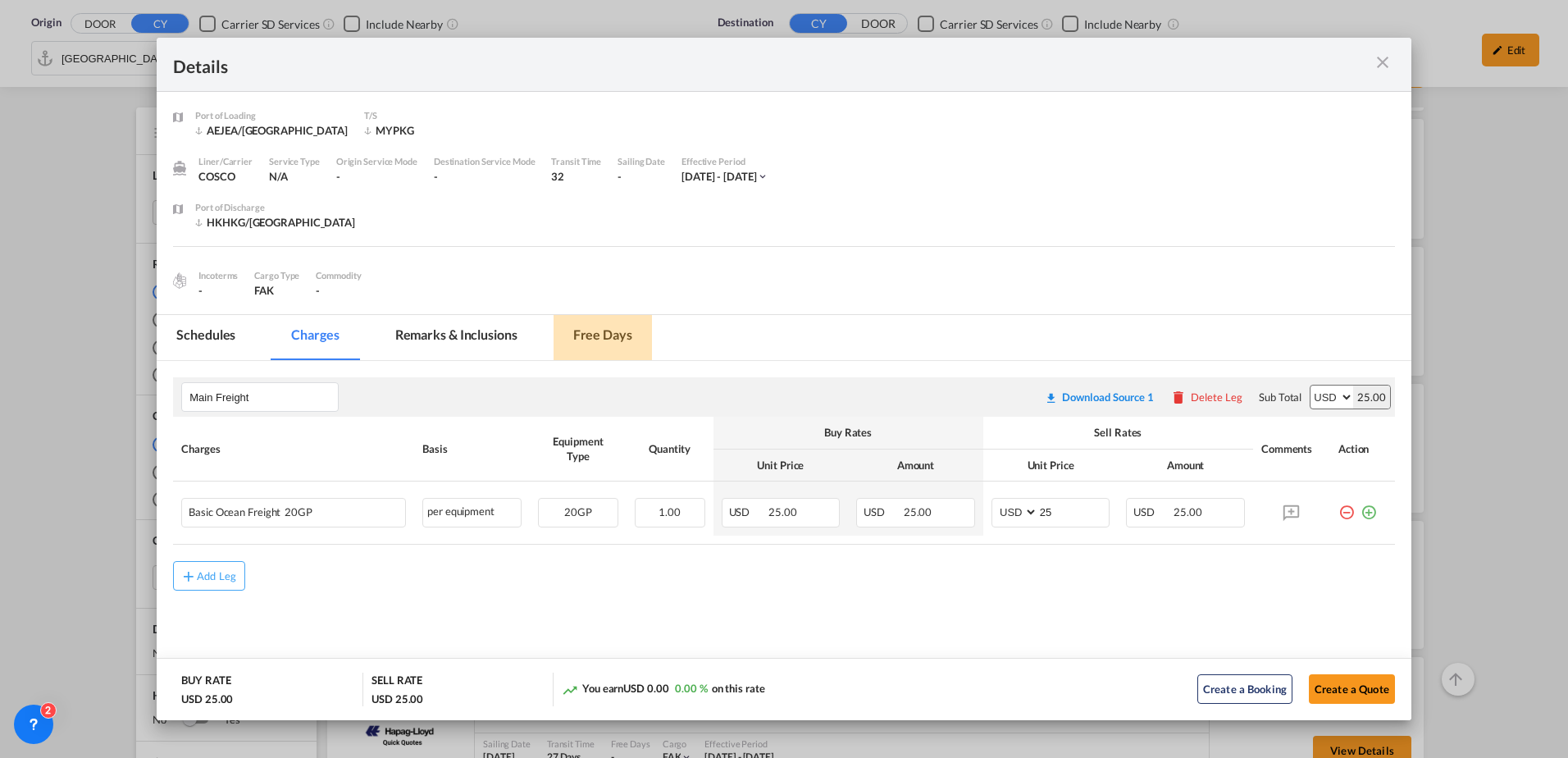
click at [607, 335] on md-tab-item "Free days" at bounding box center [603, 337] width 99 height 45
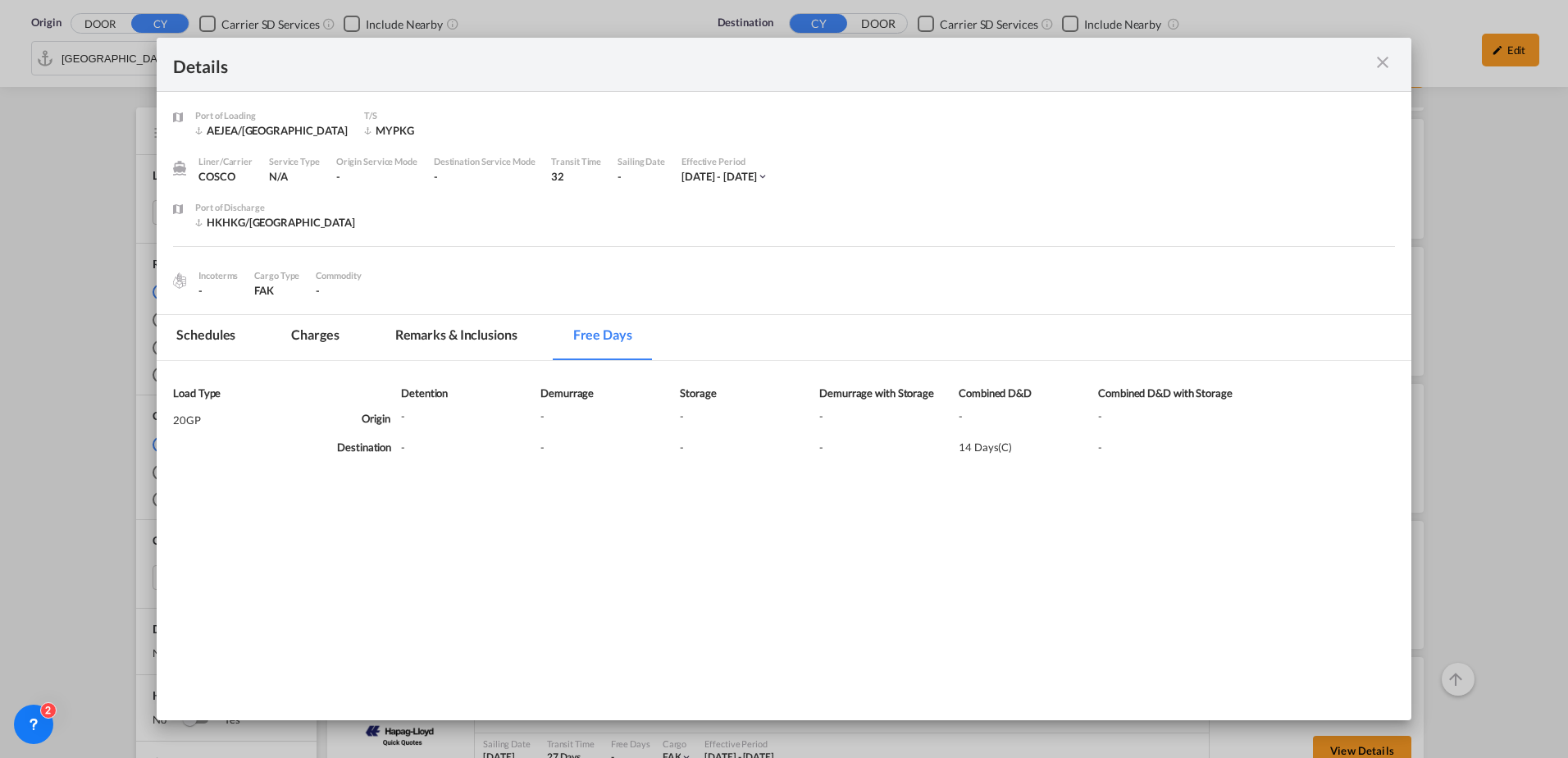
click at [1381, 55] on md-icon "icon-close m-3 fg-AAA8AD cursor" at bounding box center [1382, 62] width 20 height 20
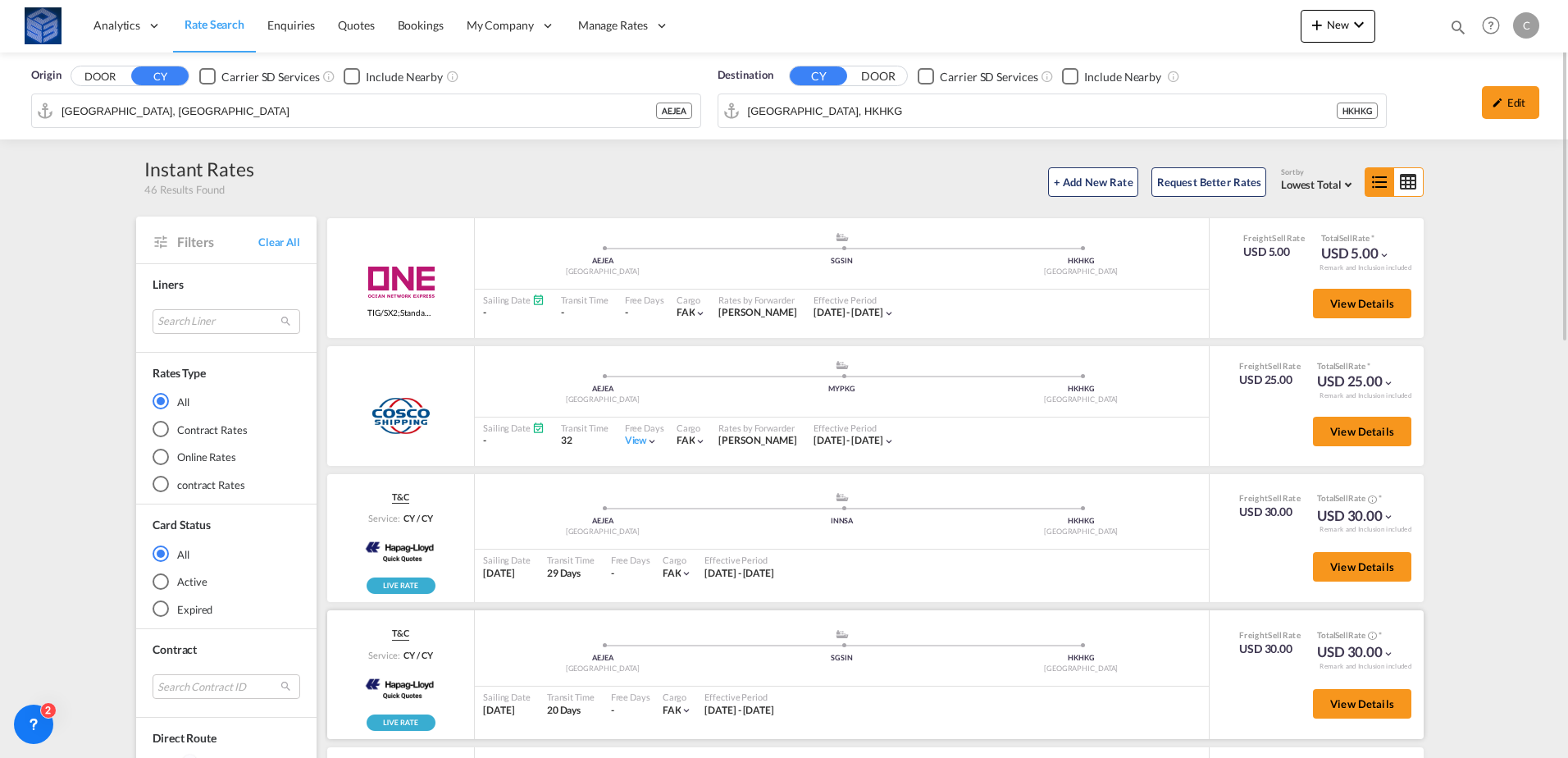
scroll to position [820, 0]
